Goal: Navigation & Orientation: Find specific page/section

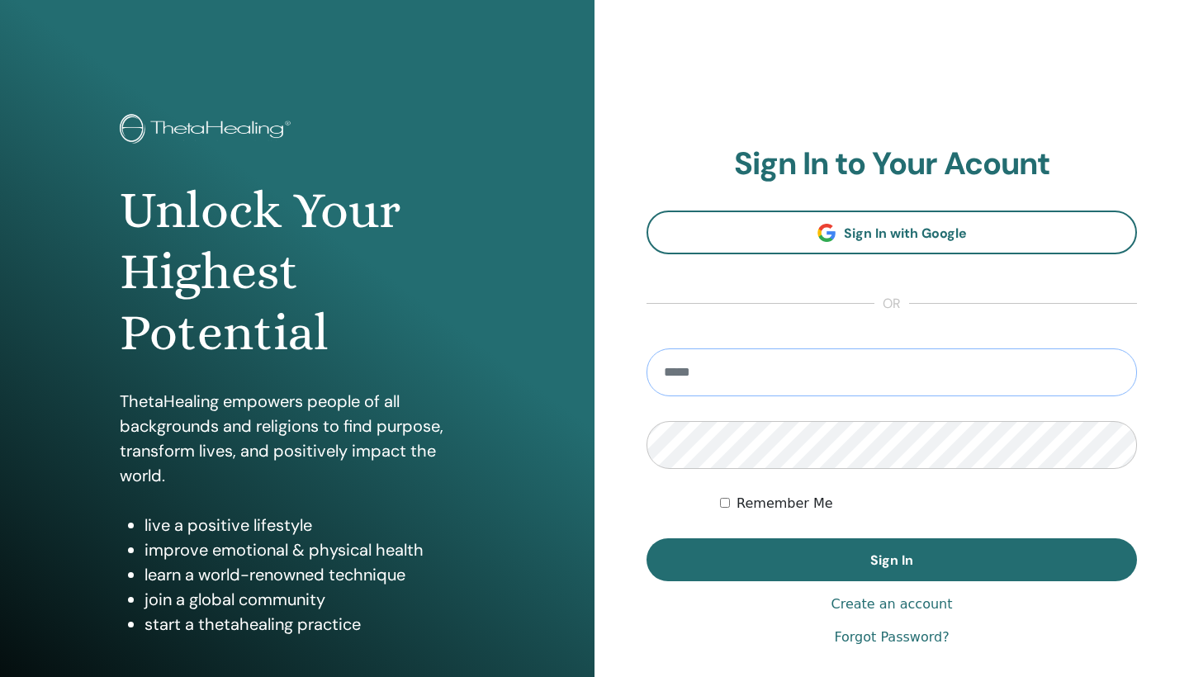
type input "**********"
click at [891, 560] on button "Sign In" at bounding box center [891, 559] width 490 height 43
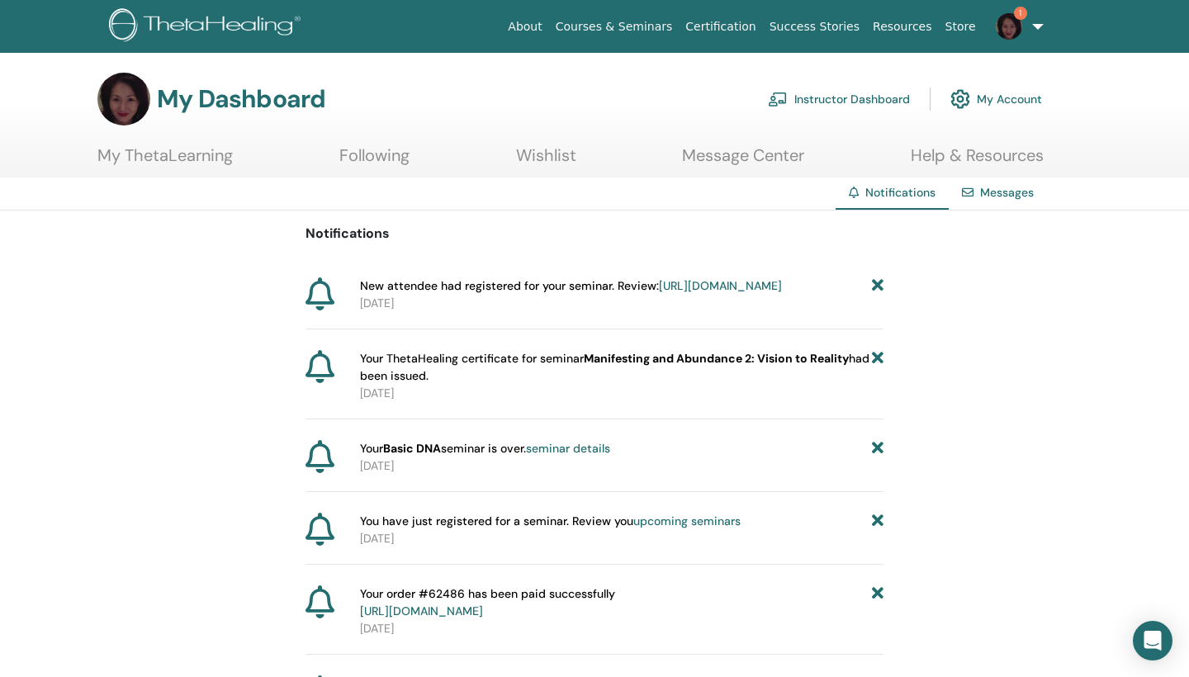
click at [852, 102] on link "Instructor Dashboard" at bounding box center [839, 99] width 142 height 36
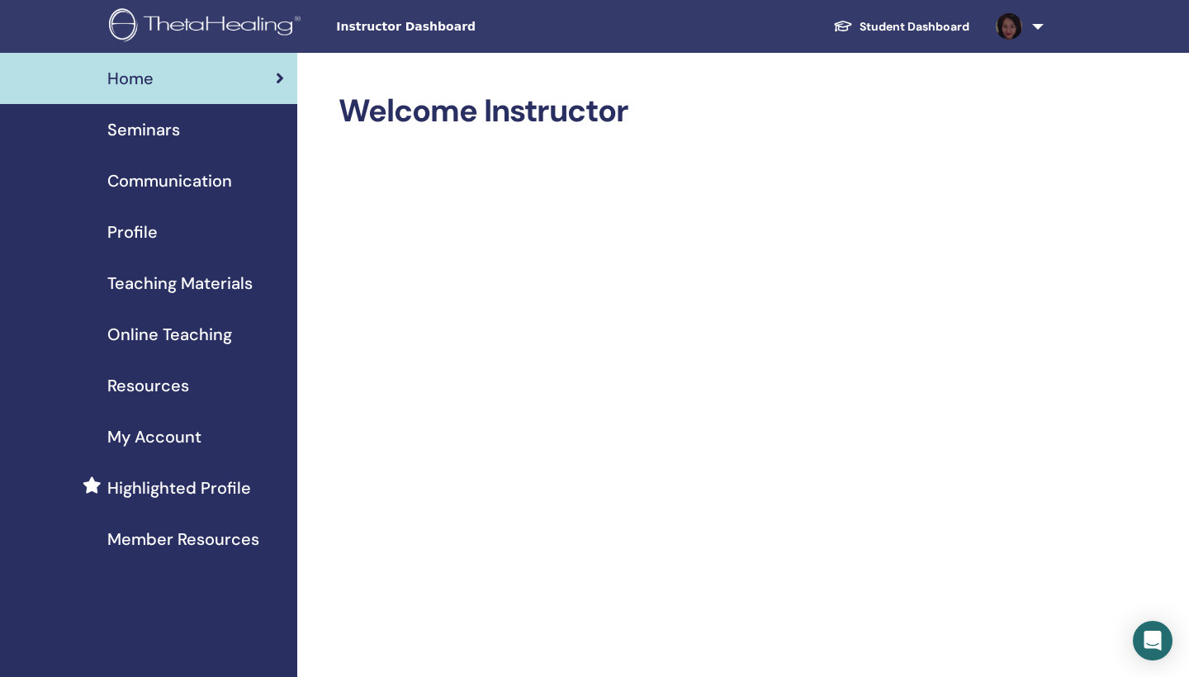
click at [191, 537] on span "Member Resources" at bounding box center [183, 539] width 152 height 25
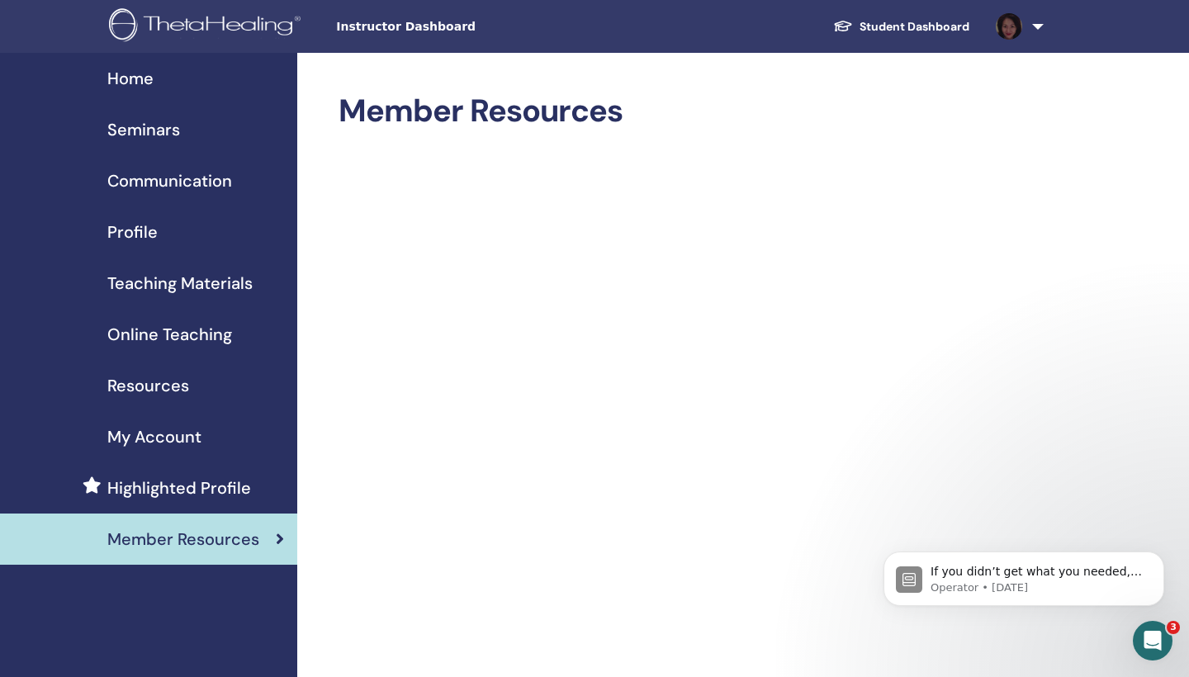
click at [171, 428] on span "My Account" at bounding box center [154, 436] width 94 height 25
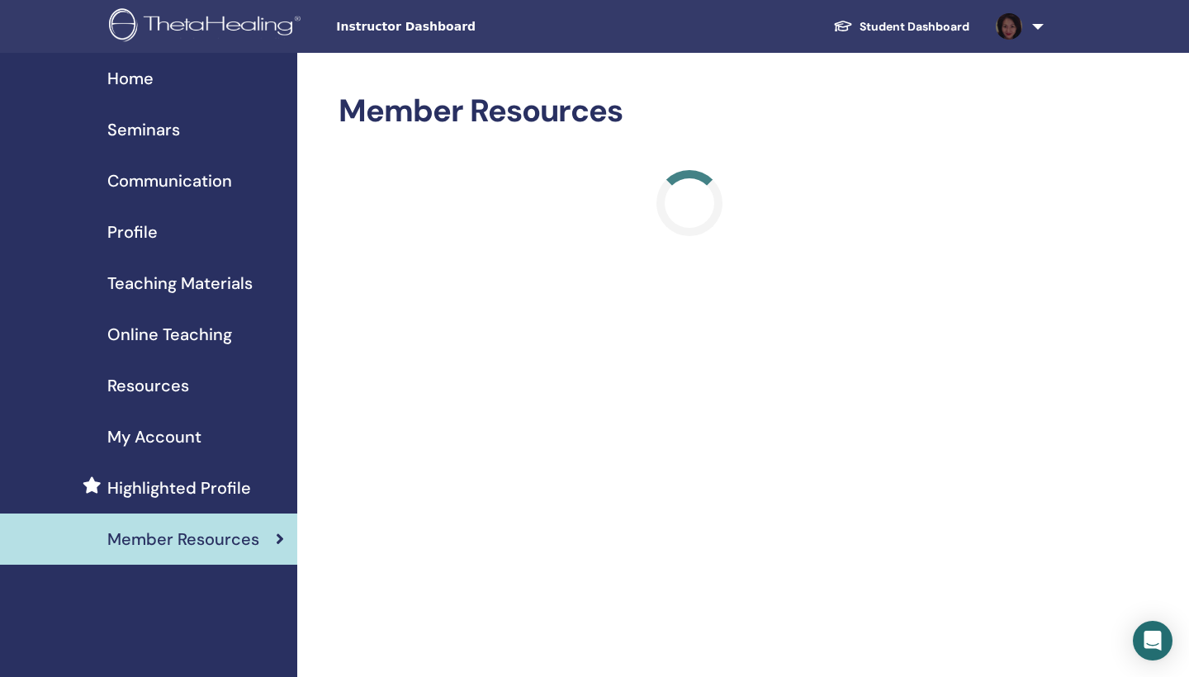
click at [158, 385] on span "Resources" at bounding box center [148, 385] width 82 height 25
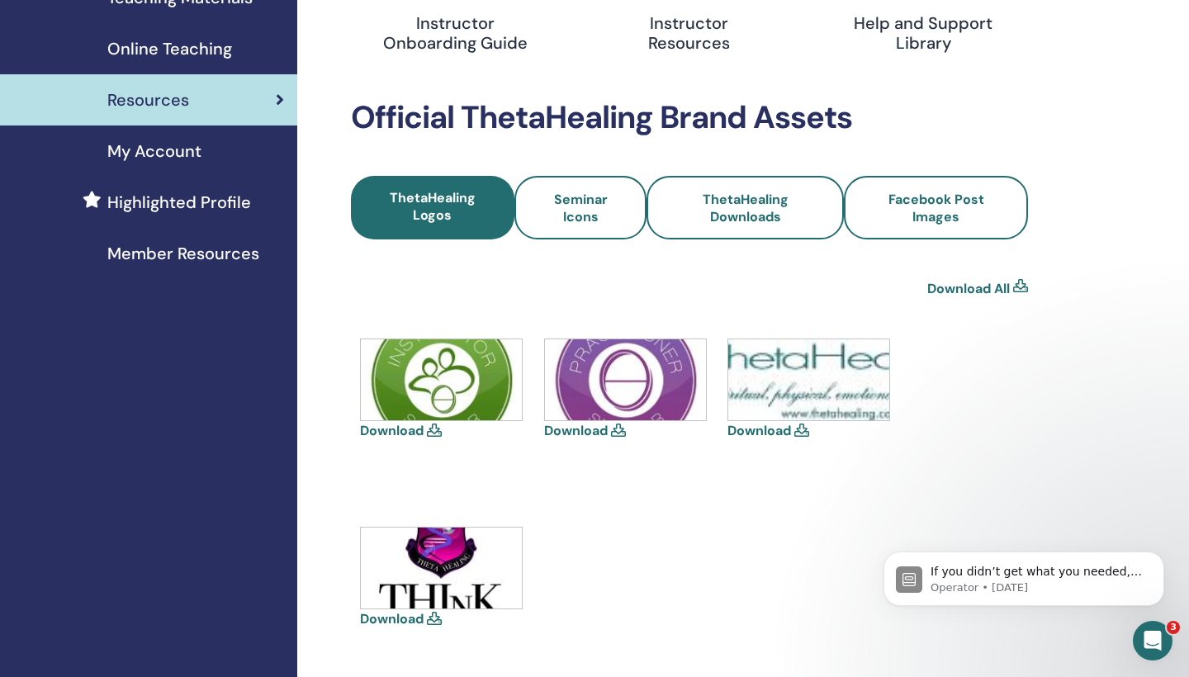
scroll to position [218, 0]
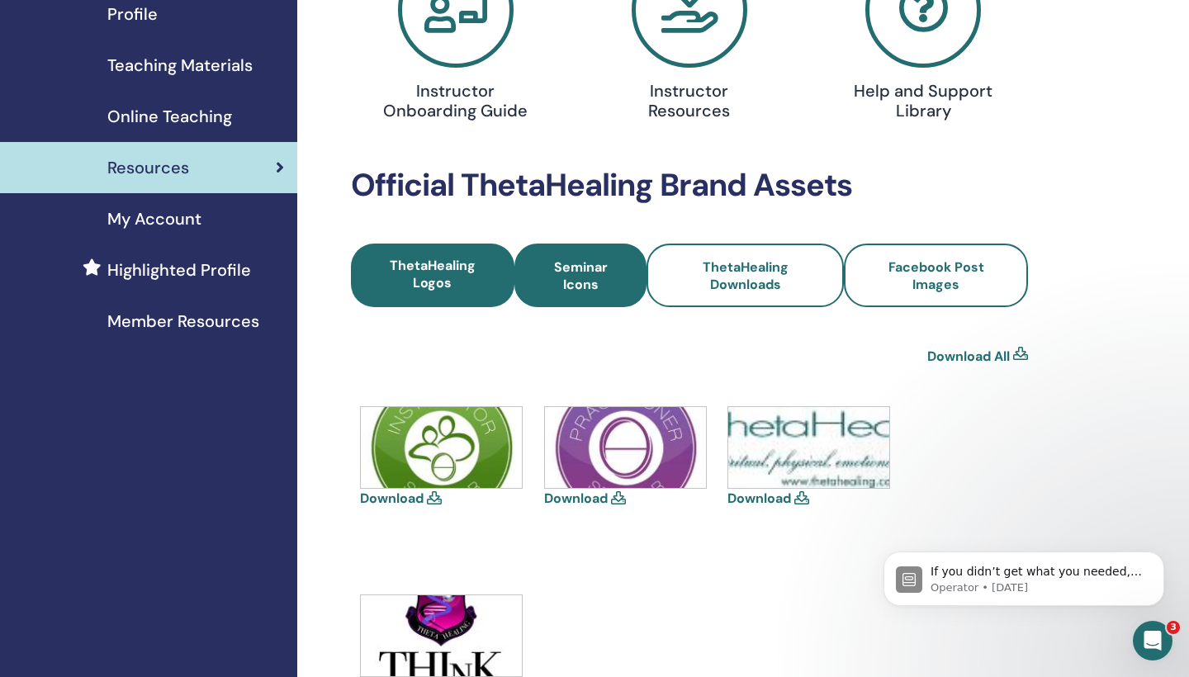
click at [565, 279] on span "Seminar Icons" at bounding box center [581, 275] width 88 height 35
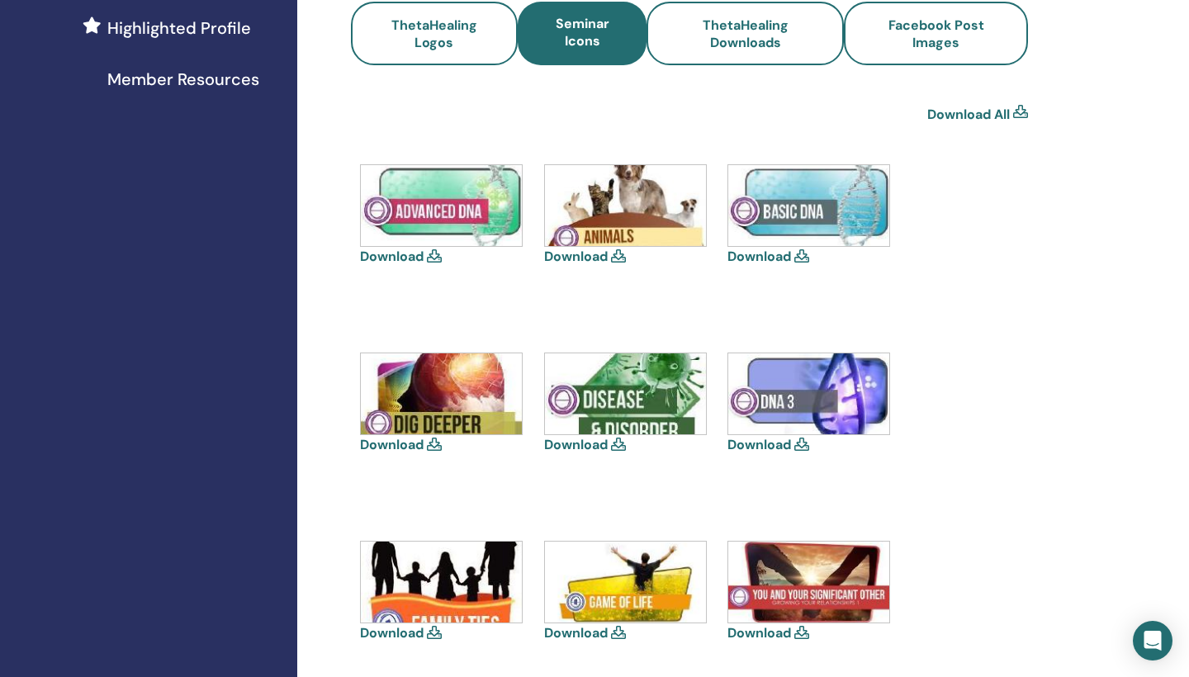
scroll to position [440, 0]
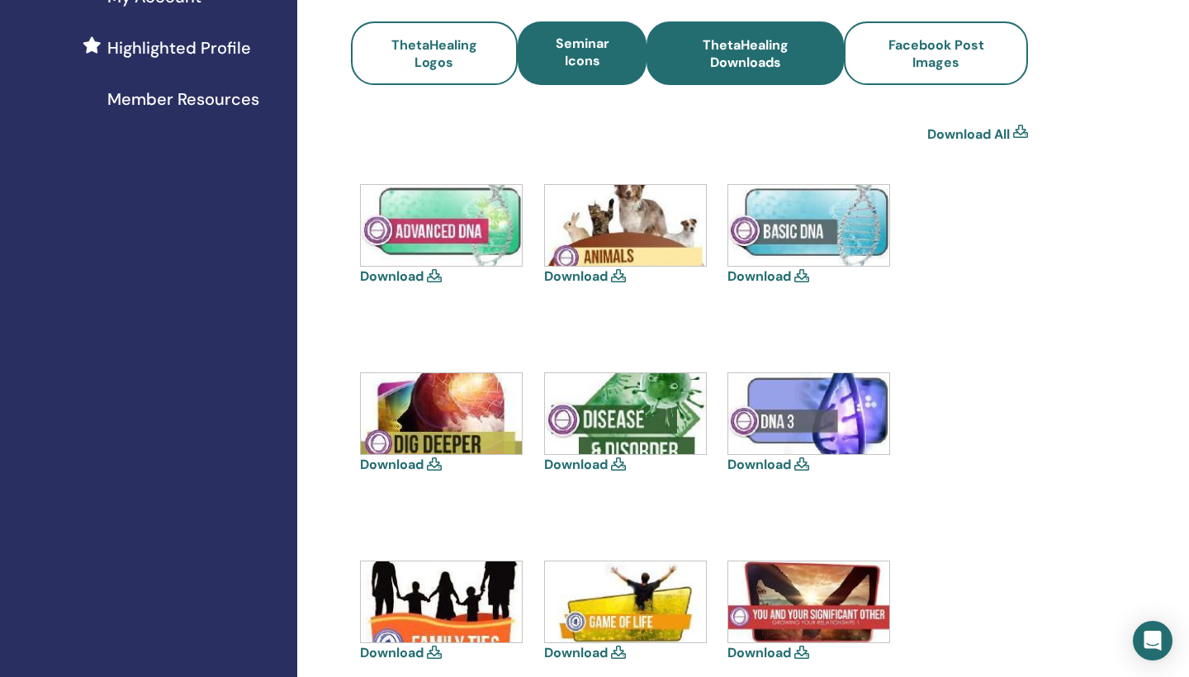
click at [745, 59] on span "ThetaHealing Downloads" at bounding box center [745, 53] width 153 height 35
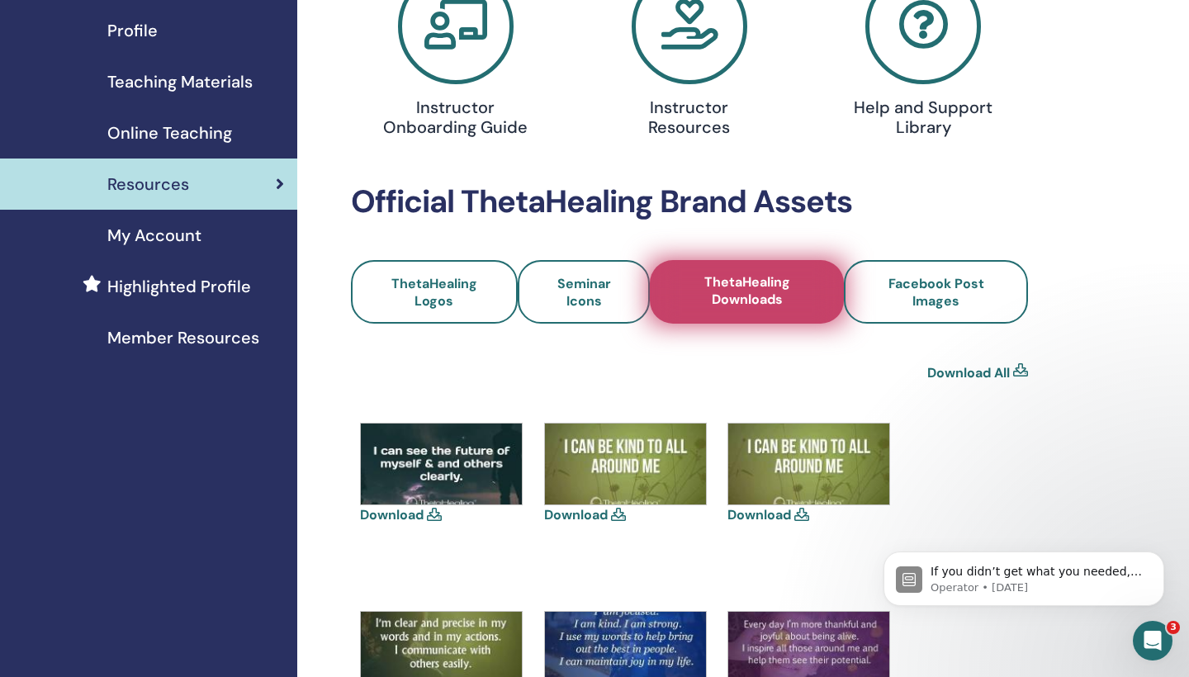
scroll to position [199, 0]
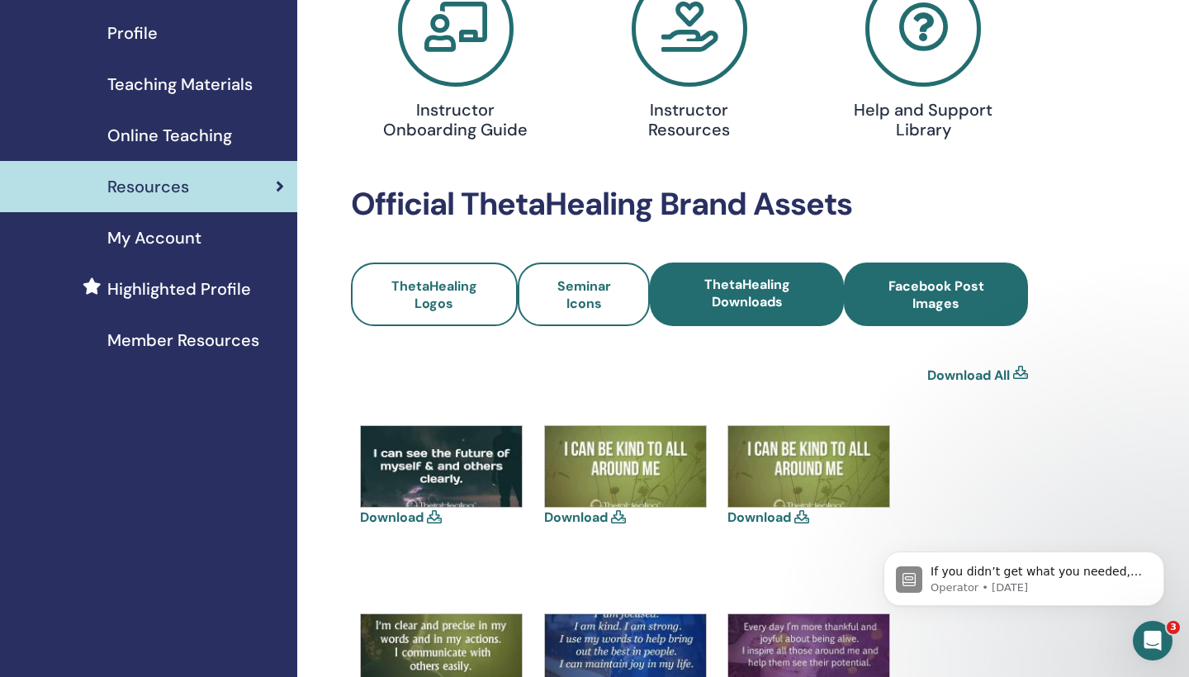
click at [934, 286] on span "Facebook Post Images" at bounding box center [935, 294] width 139 height 35
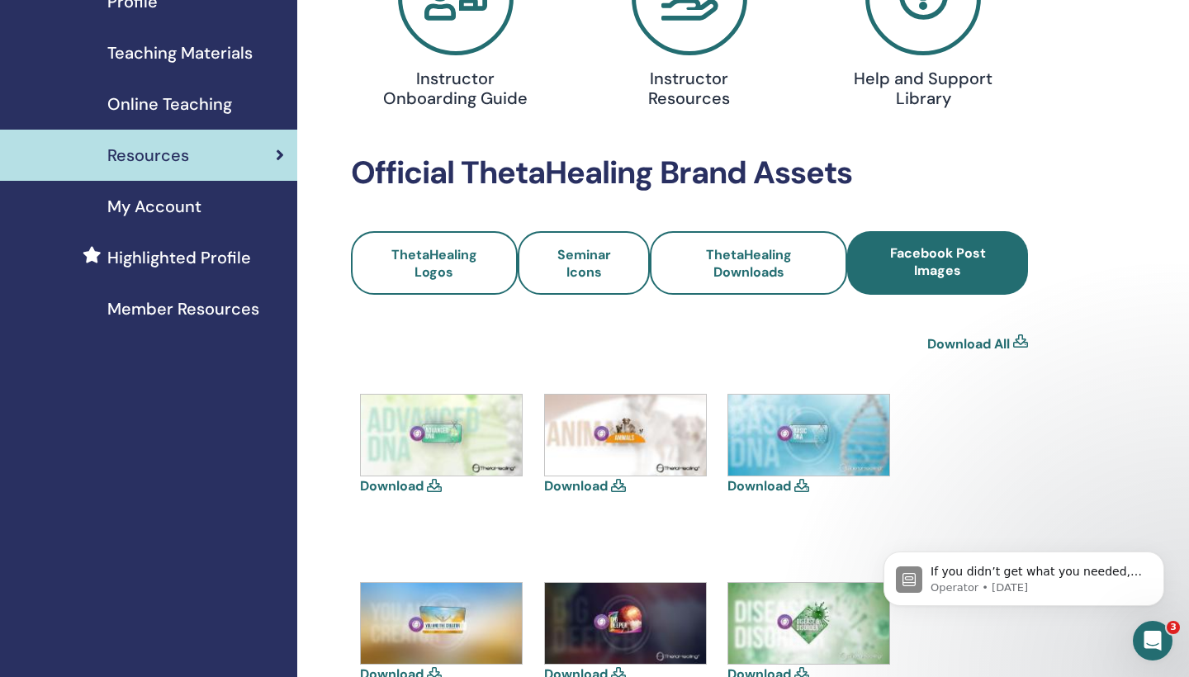
click at [479, 429] on img at bounding box center [441, 435] width 161 height 81
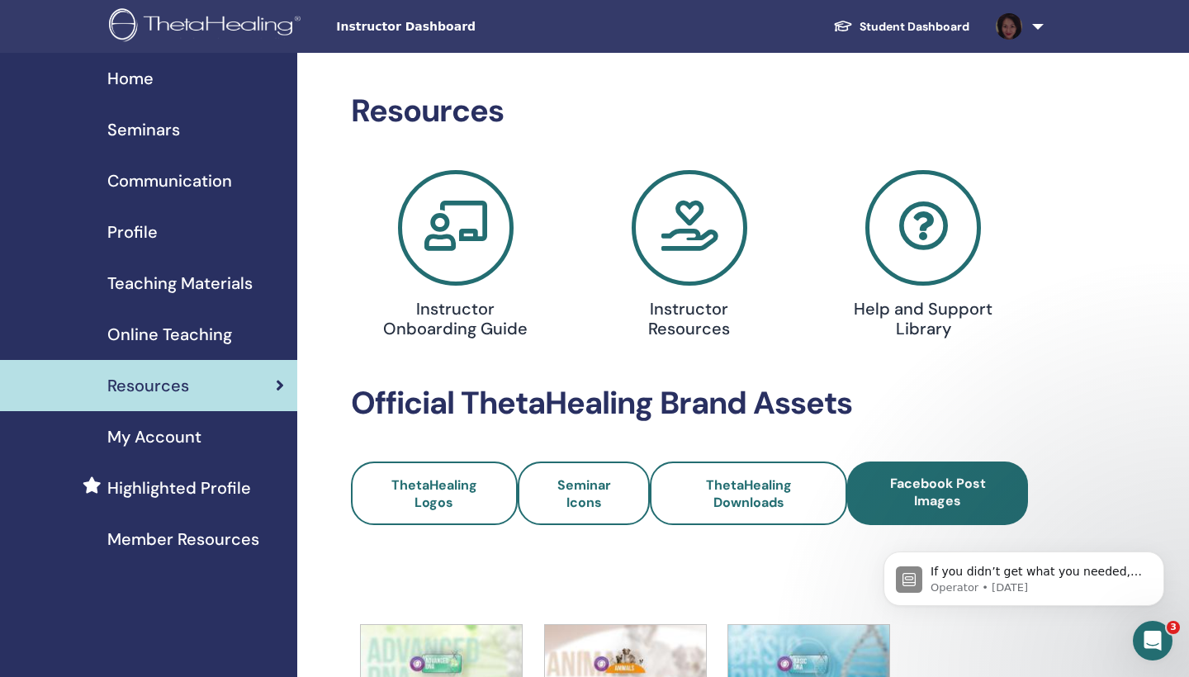
click at [160, 332] on span "Online Teaching" at bounding box center [169, 334] width 125 height 25
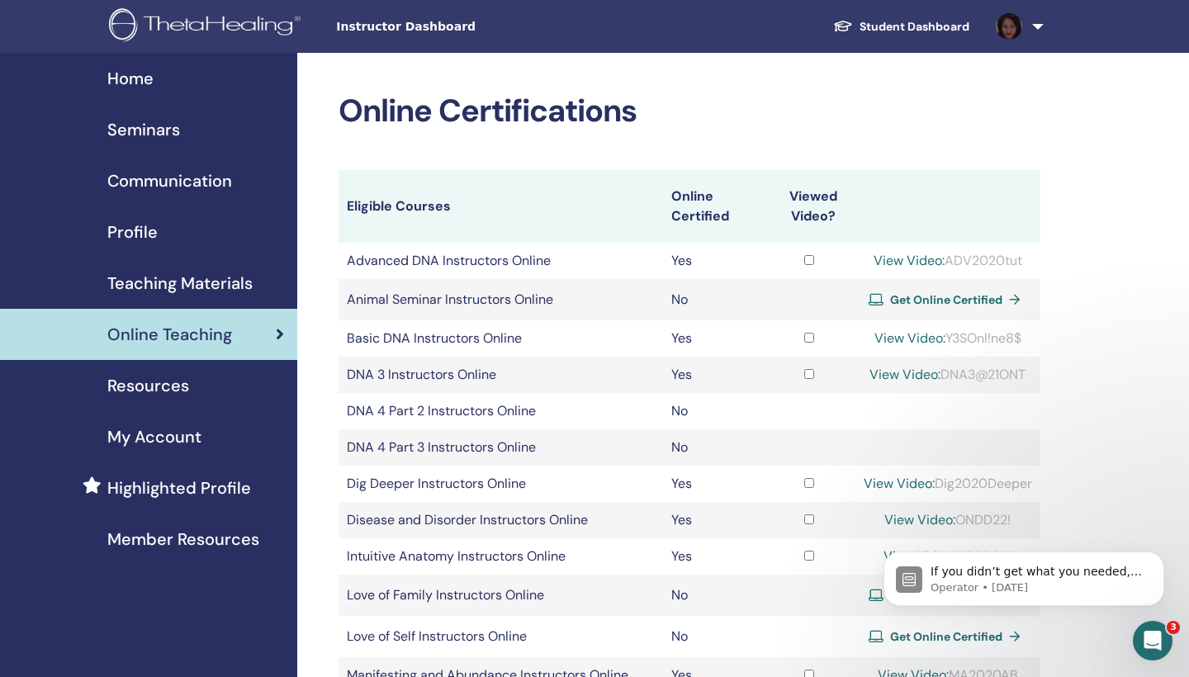
click at [202, 283] on span "Teaching Materials" at bounding box center [179, 283] width 145 height 25
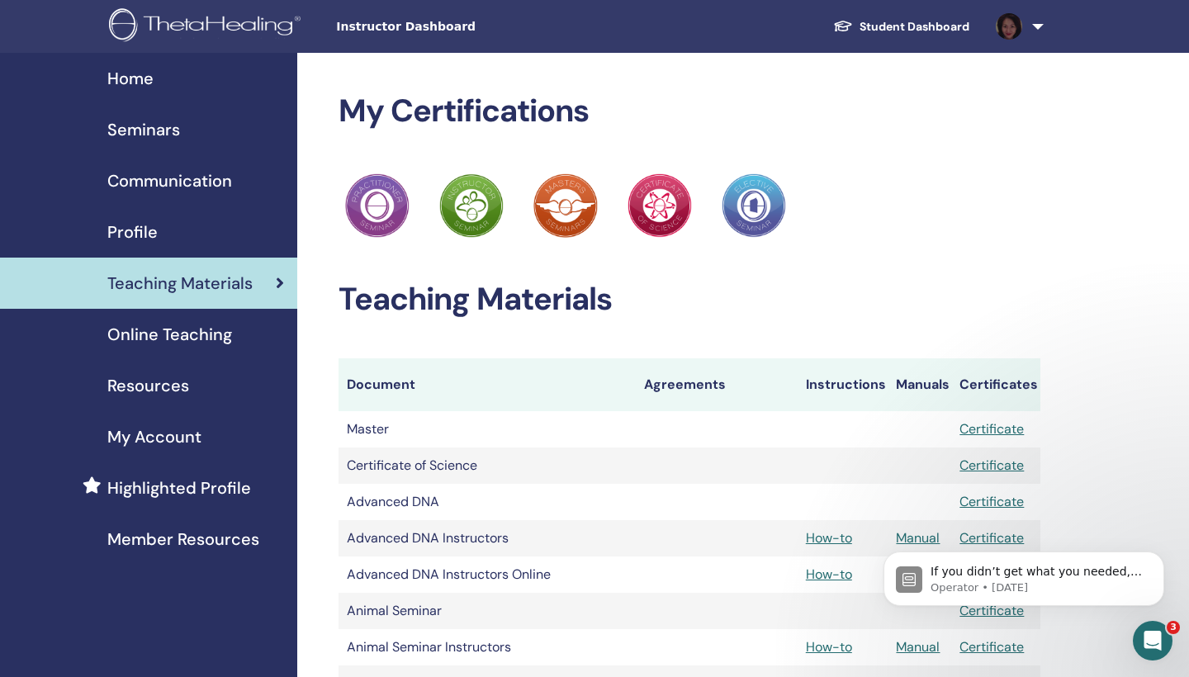
click at [127, 229] on span "Profile" at bounding box center [132, 232] width 50 height 25
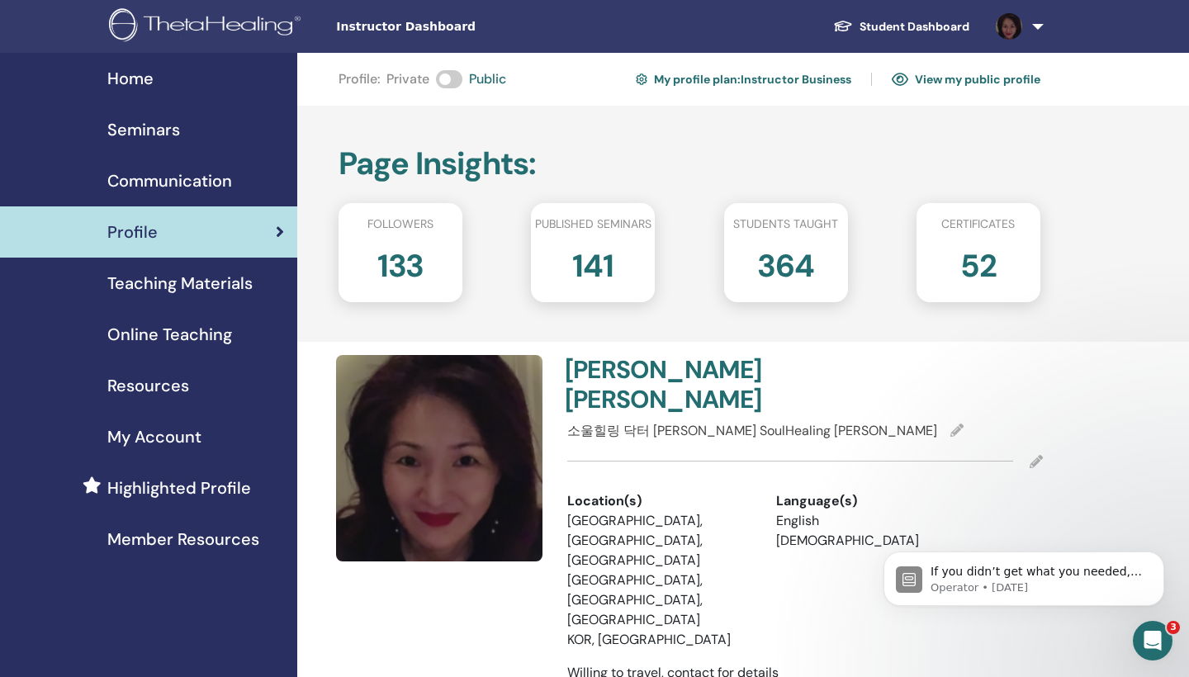
click at [174, 178] on span "Communication" at bounding box center [169, 180] width 125 height 25
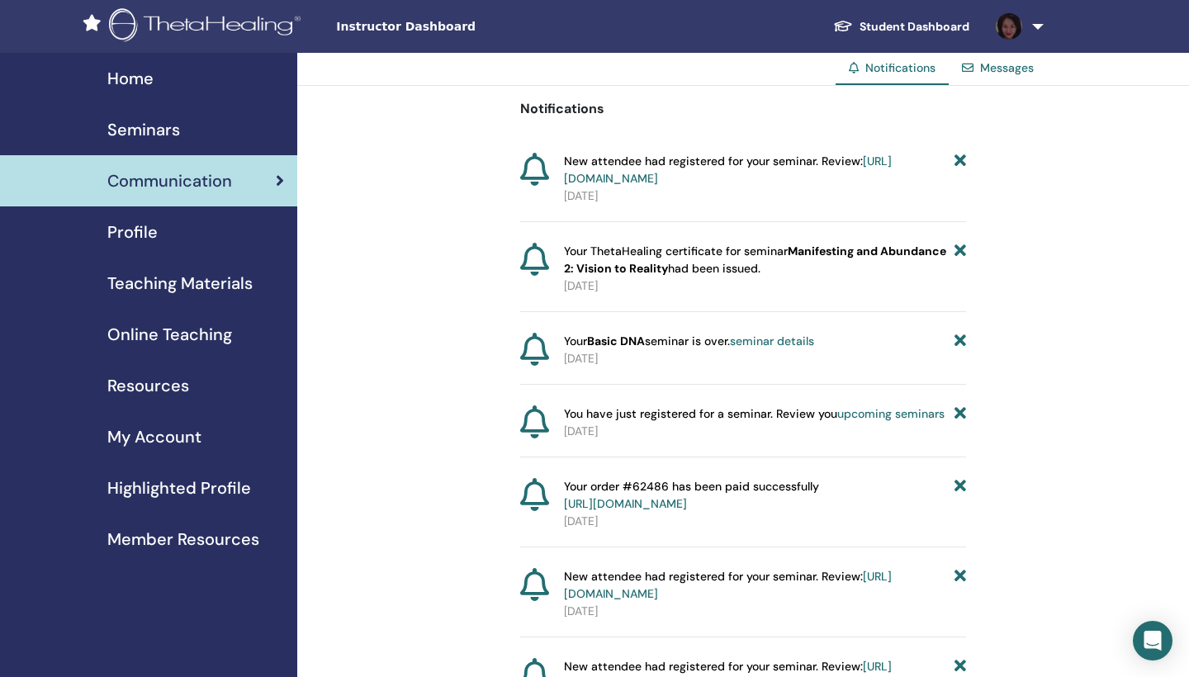
click at [140, 75] on span "Home" at bounding box center [130, 78] width 46 height 25
